Goal: Information Seeking & Learning: Learn about a topic

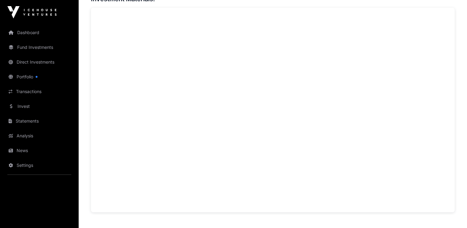
scroll to position [459, 0]
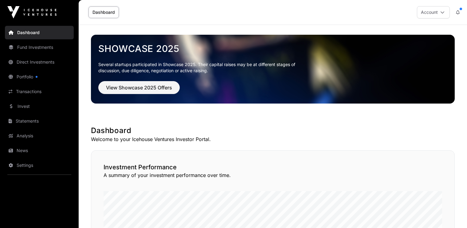
scroll to position [76, 0]
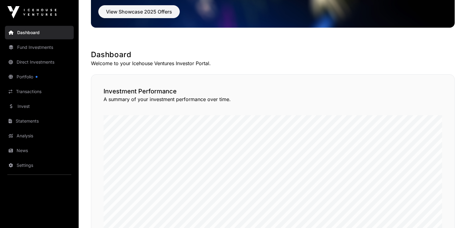
click at [24, 107] on link "Invest" at bounding box center [39, 107] width 69 height 14
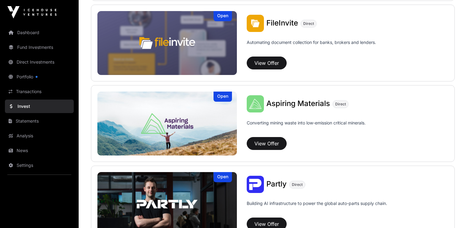
scroll to position [248, 0]
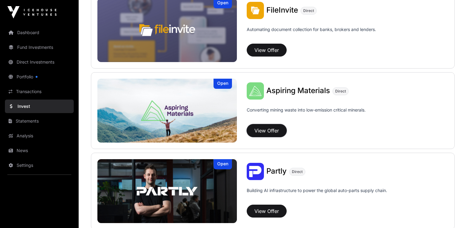
click at [260, 128] on button "View Offer" at bounding box center [267, 130] width 40 height 13
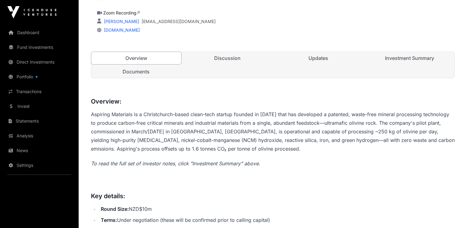
scroll to position [183, 0]
click at [140, 72] on link "Documents" at bounding box center [136, 72] width 90 height 12
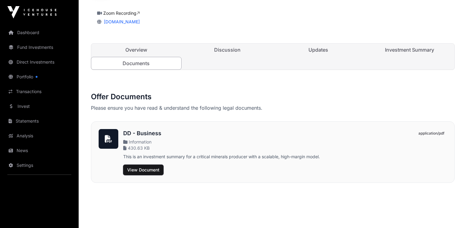
click at [153, 168] on span "View Document" at bounding box center [143, 170] width 32 height 6
click at [223, 50] on link "Discussion" at bounding box center [228, 50] width 90 height 12
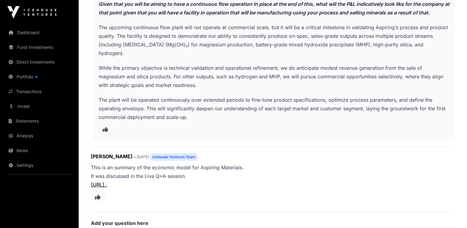
scroll to position [1465, 0]
click at [190, 64] on p "While the primary objective is technical validation and operational refinement,…" at bounding box center [274, 77] width 351 height 26
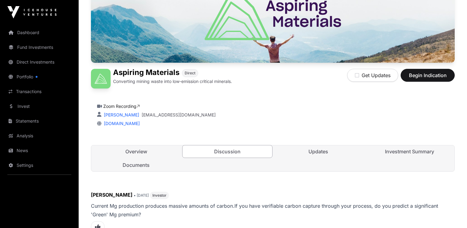
scroll to position [140, 0]
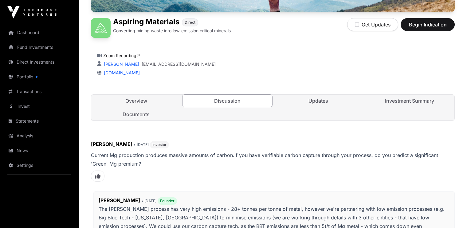
click at [313, 97] on link "Updates" at bounding box center [319, 101] width 90 height 12
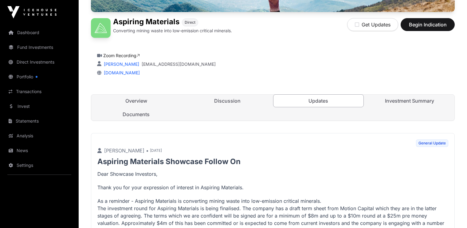
click at [318, 100] on link "Updates" at bounding box center [318, 100] width 91 height 13
click at [403, 102] on link "Investment Summary" at bounding box center [410, 101] width 90 height 12
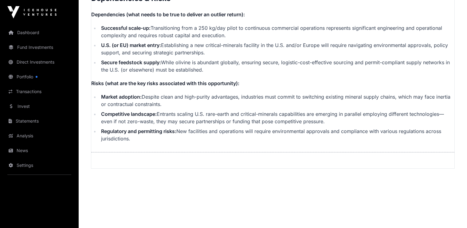
scroll to position [1324, 0]
